Goal: Find specific page/section: Find specific page/section

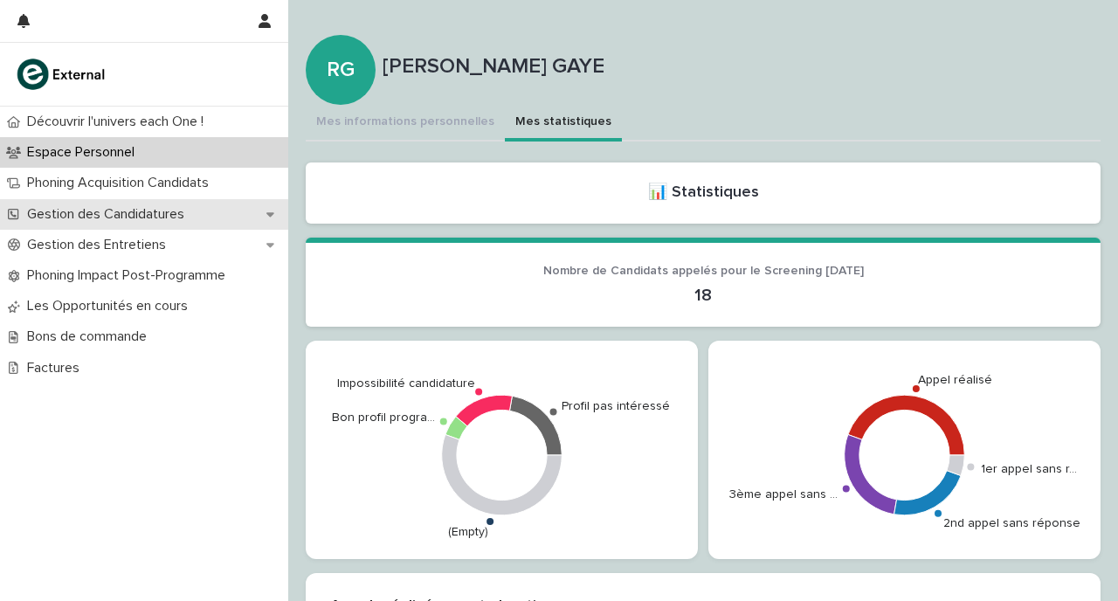
click at [197, 213] on p "Gestion des Candidatures" at bounding box center [109, 214] width 178 height 17
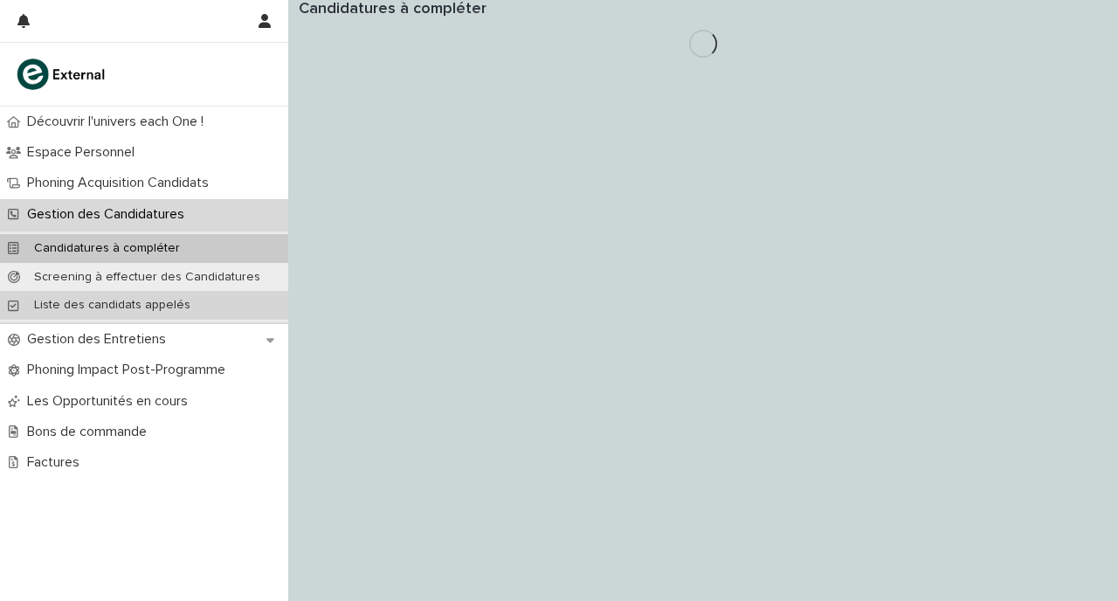
click at [179, 302] on p "Liste des candidats appelés" at bounding box center [112, 305] width 184 height 15
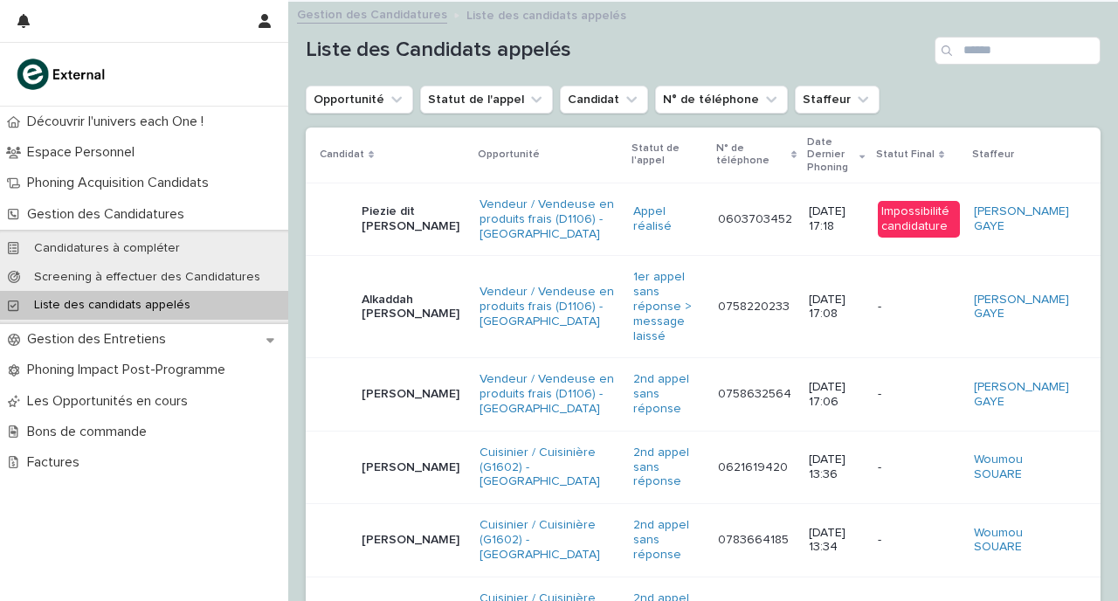
click at [877, 432] on td "-" at bounding box center [919, 467] width 96 height 72
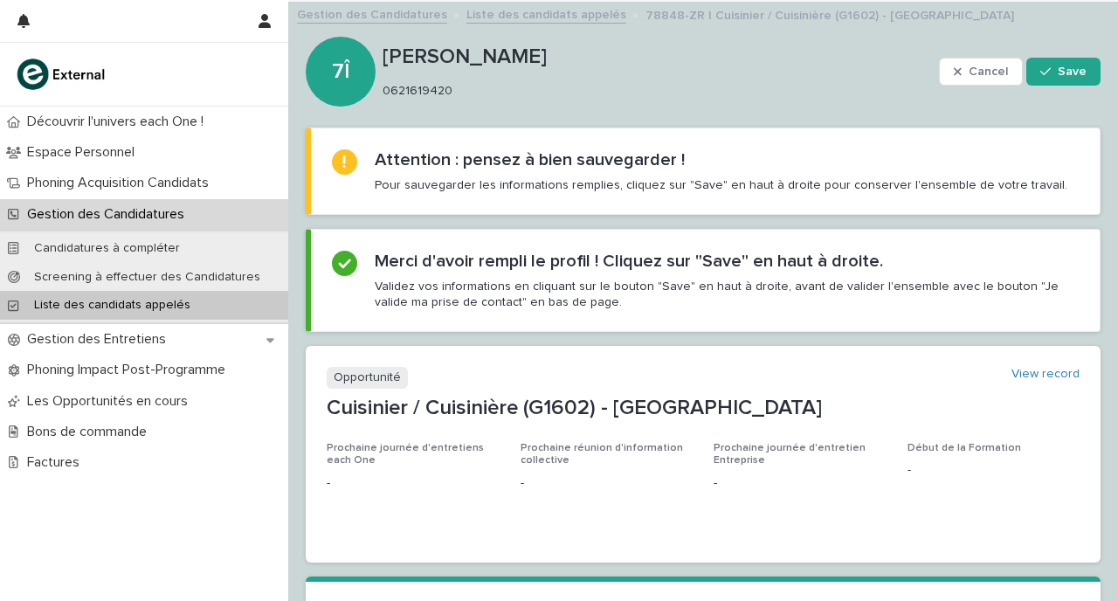
click at [115, 311] on p "Liste des candidats appelés" at bounding box center [112, 305] width 184 height 15
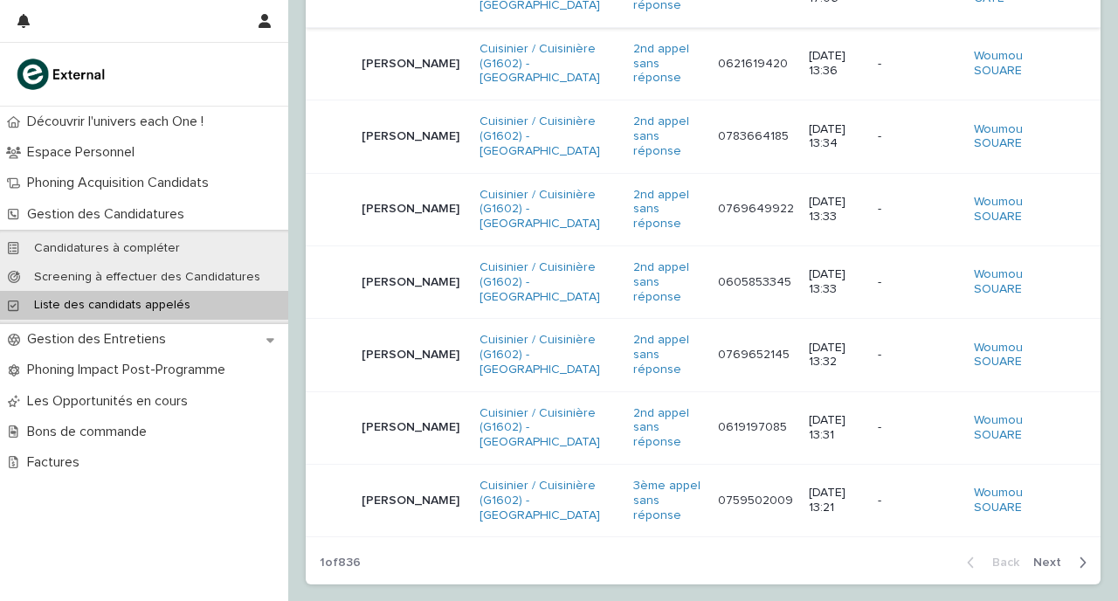
scroll to position [497, 0]
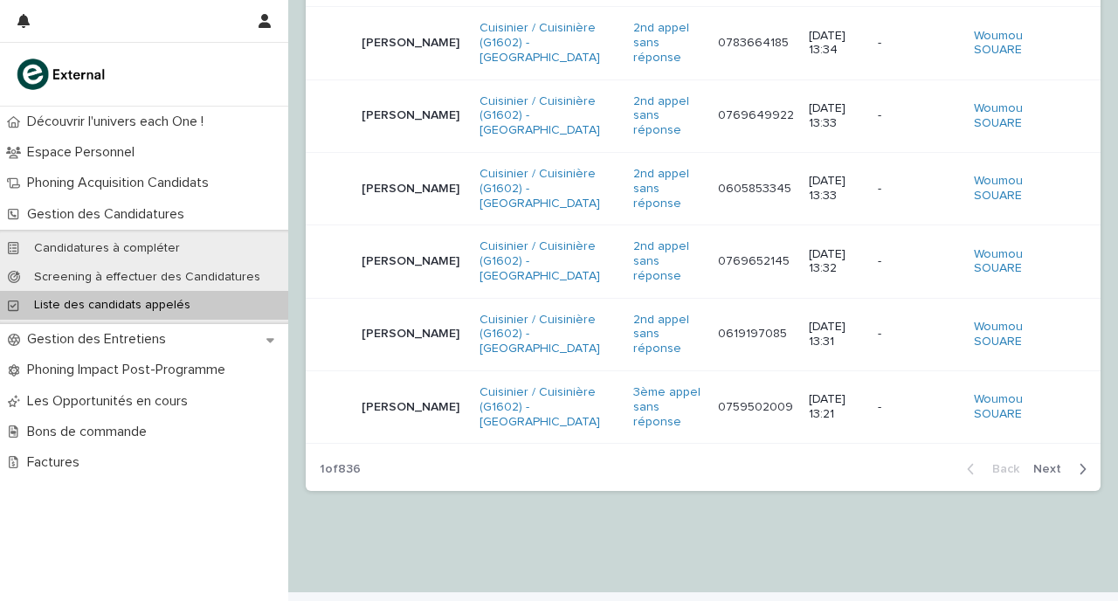
click at [1065, 447] on div "Back Next" at bounding box center [1027, 469] width 148 height 44
click at [1057, 463] on span "Next" at bounding box center [1052, 469] width 38 height 12
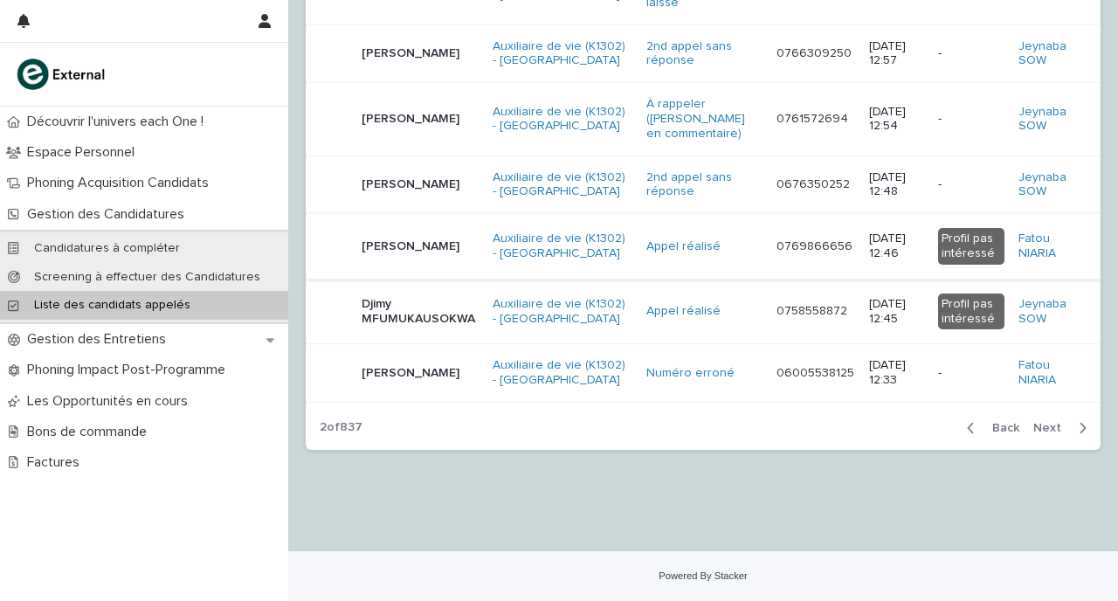
scroll to position [465, 0]
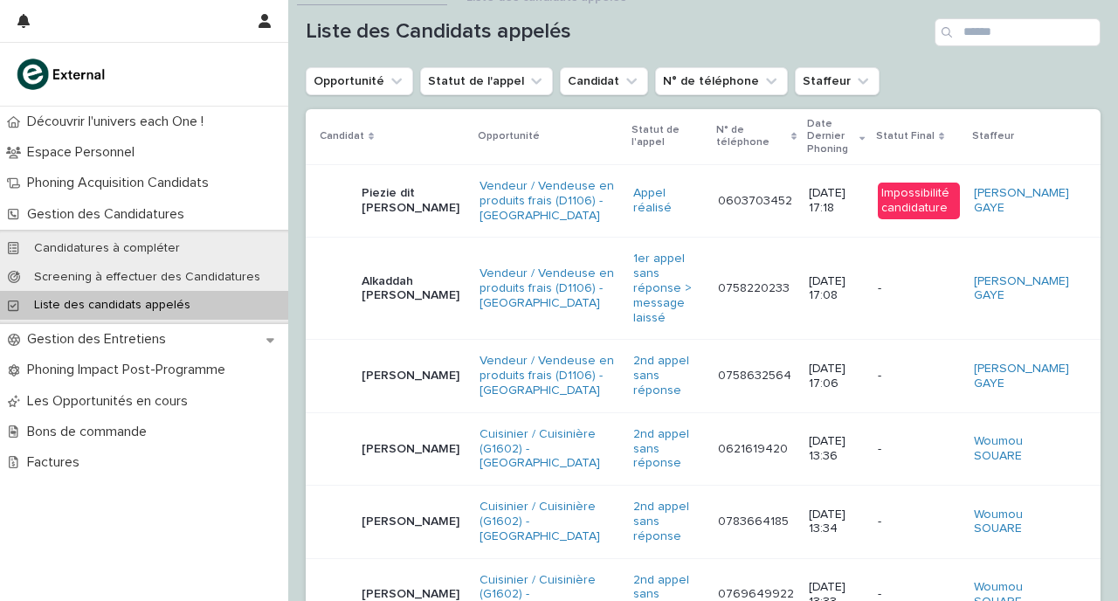
scroll to position [22, 0]
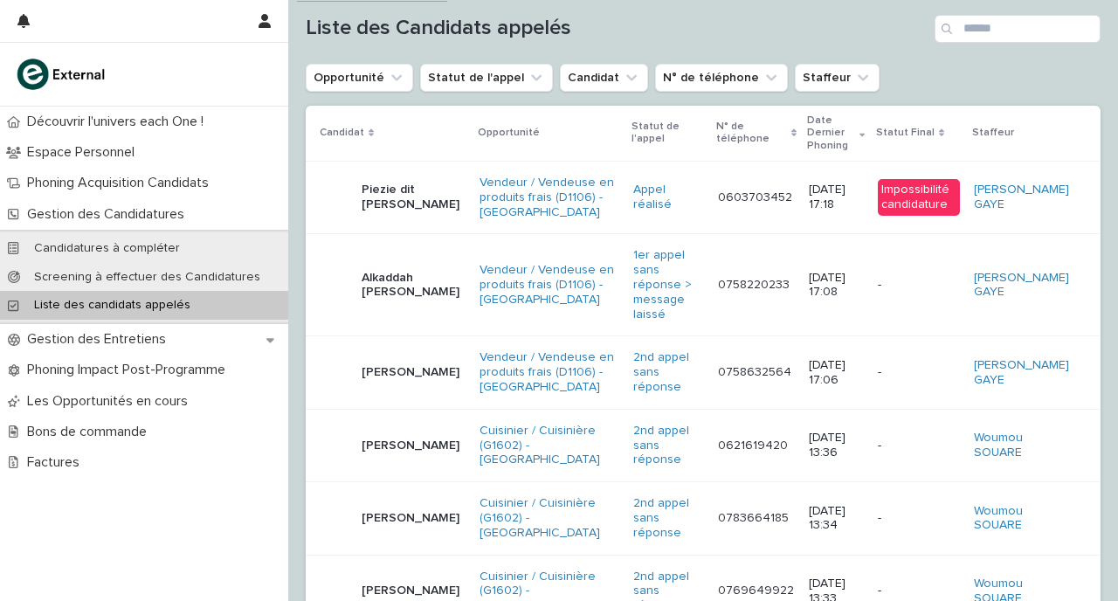
click at [912, 435] on div "-" at bounding box center [919, 444] width 82 height 18
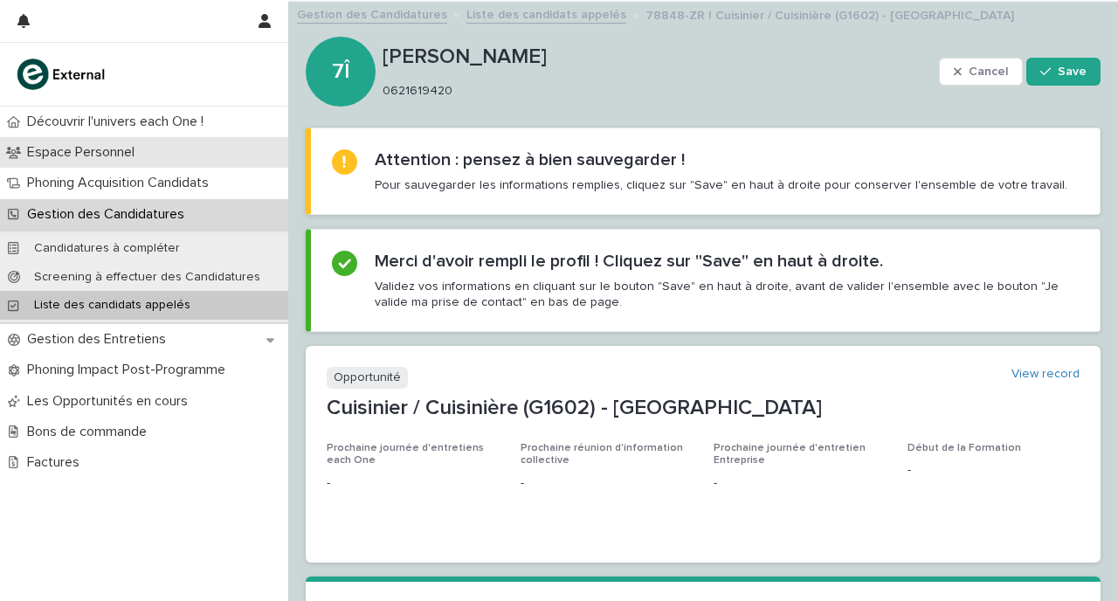
click at [162, 144] on div "Espace Personnel" at bounding box center [144, 152] width 288 height 31
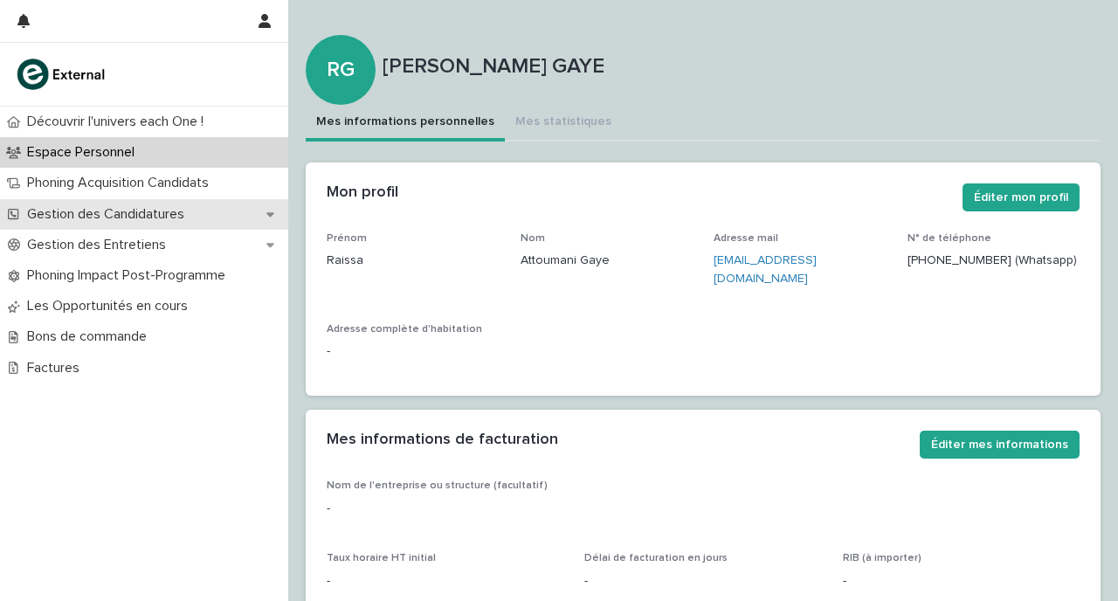
click at [121, 211] on p "Gestion des Candidatures" at bounding box center [109, 214] width 178 height 17
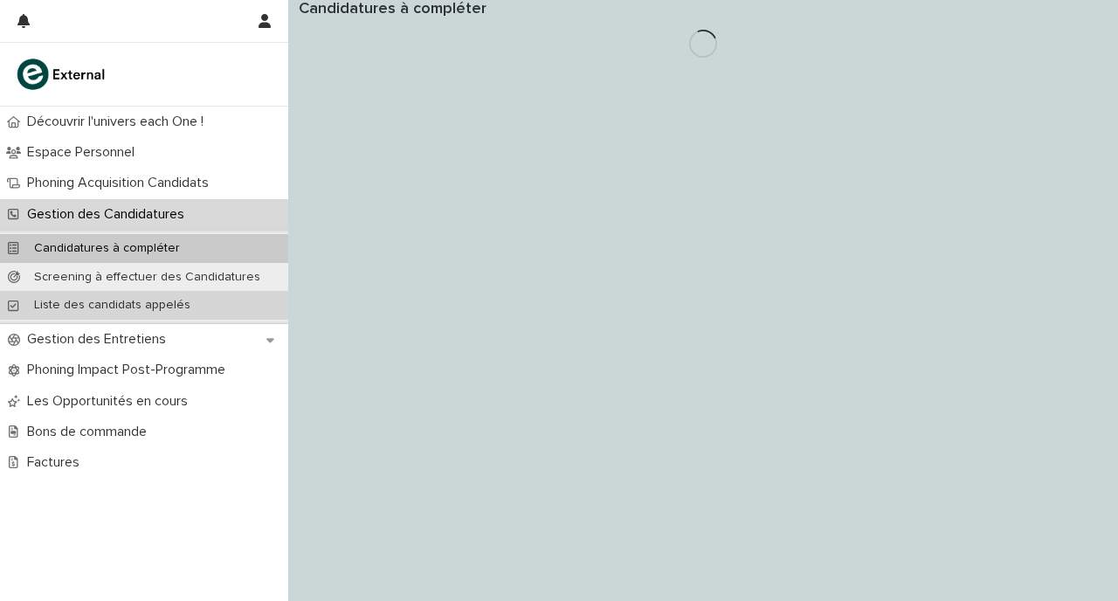
click at [103, 307] on p "Liste des candidats appelés" at bounding box center [112, 305] width 184 height 15
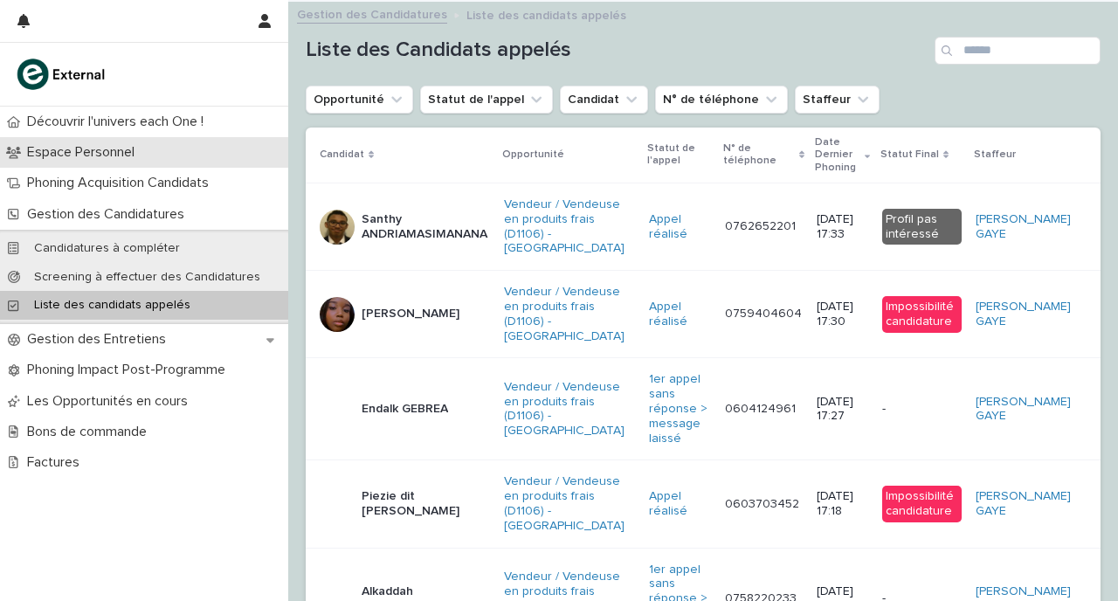
click at [189, 152] on div "Espace Personnel" at bounding box center [144, 152] width 288 height 31
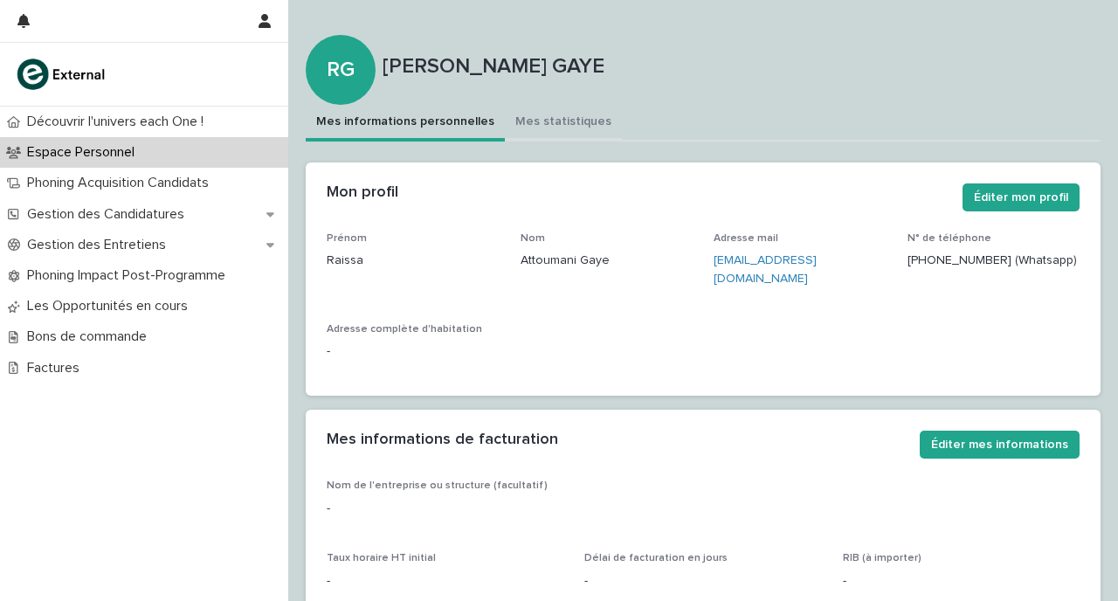
click at [517, 121] on button "Mes statistiques" at bounding box center [563, 123] width 117 height 37
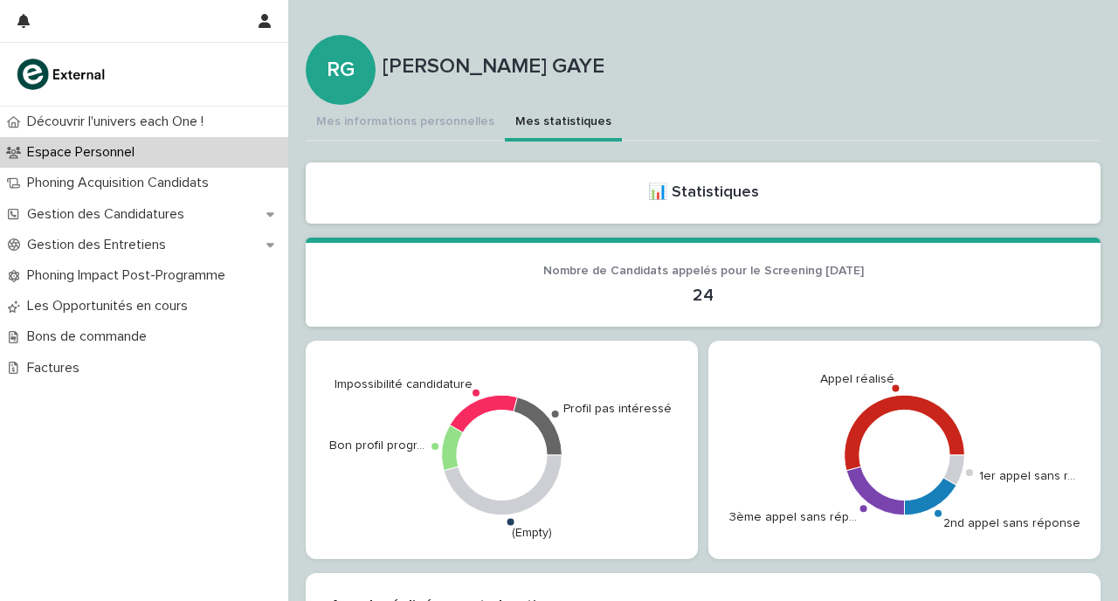
click at [573, 187] on section "📊 Statistiques" at bounding box center [703, 192] width 795 height 61
click at [114, 162] on div "Espace Personnel" at bounding box center [144, 152] width 288 height 31
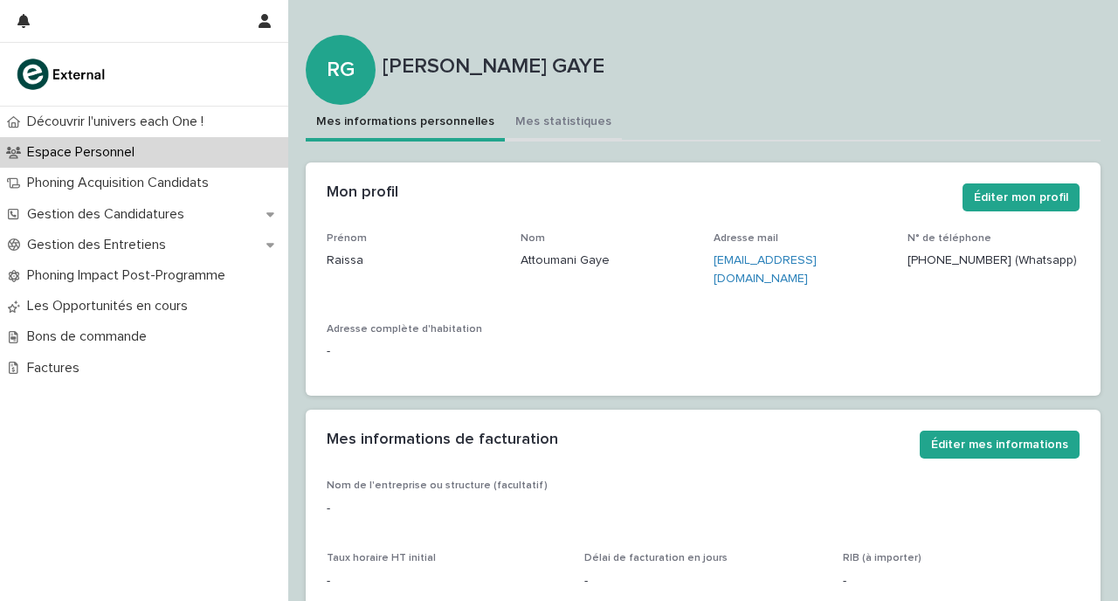
click at [556, 123] on button "Mes statistiques" at bounding box center [563, 123] width 117 height 37
